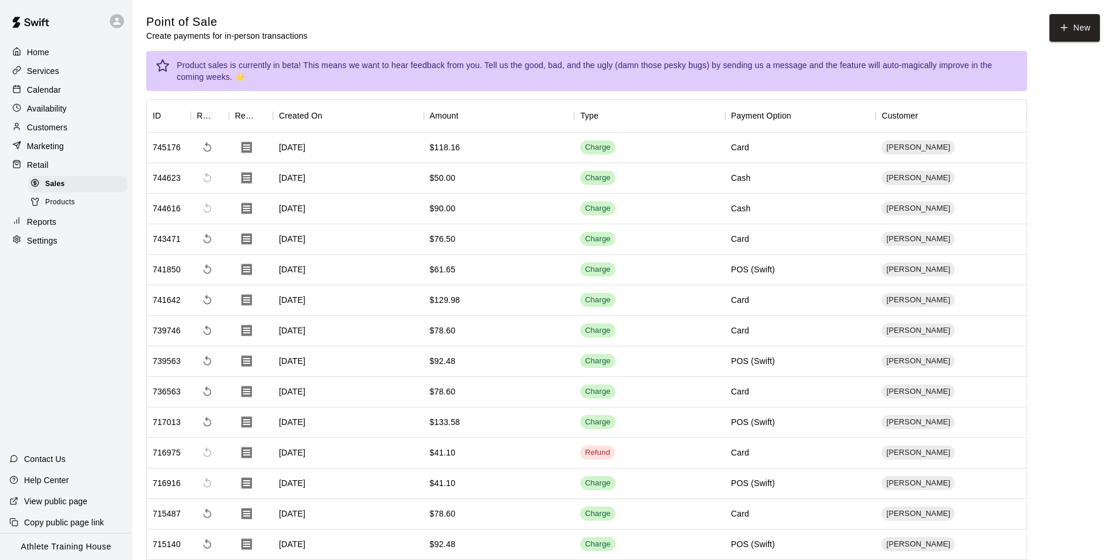
click at [348, 17] on div "Point of Sale Create payments for in-person transactions New" at bounding box center [623, 28] width 954 height 28
click at [33, 160] on div "Retail" at bounding box center [65, 165] width 113 height 18
click at [56, 105] on p "Availability" at bounding box center [47, 109] width 40 height 12
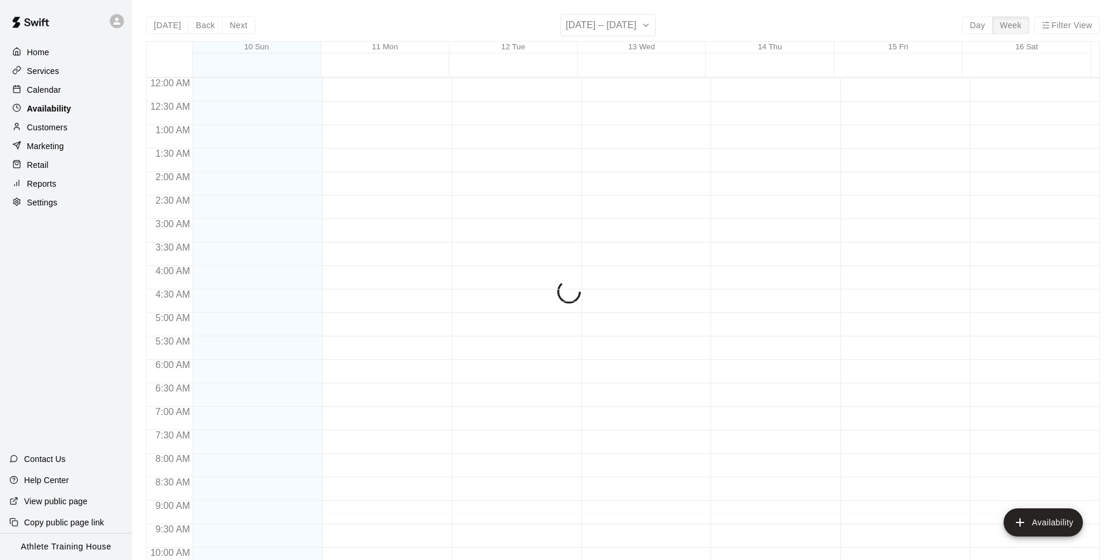
scroll to position [633, 0]
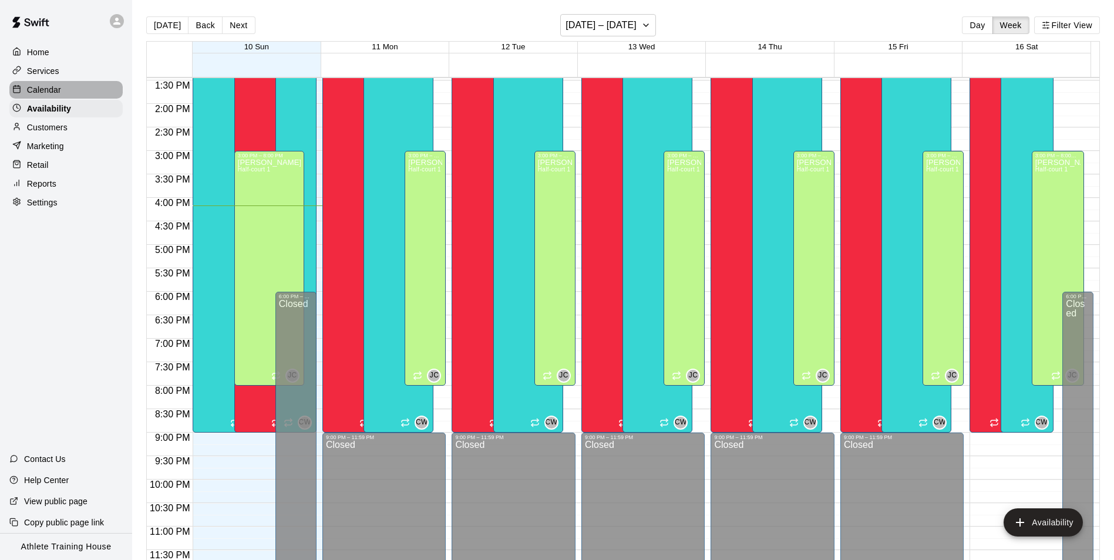
click at [69, 85] on div "Calendar" at bounding box center [65, 90] width 113 height 18
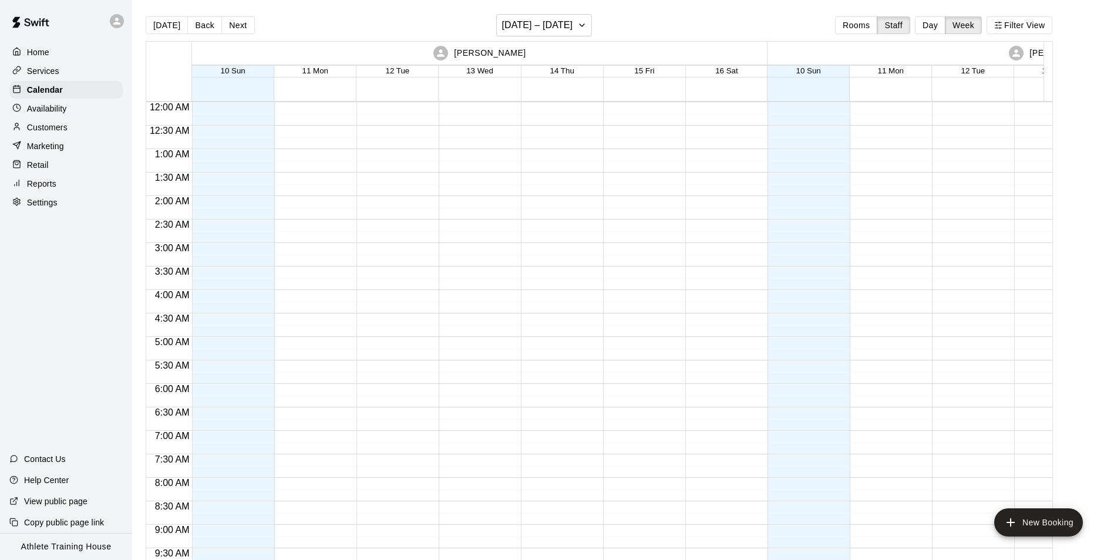
scroll to position [666, 0]
click at [28, 164] on p "Retail" at bounding box center [38, 165] width 22 height 12
